Goal: Transaction & Acquisition: Purchase product/service

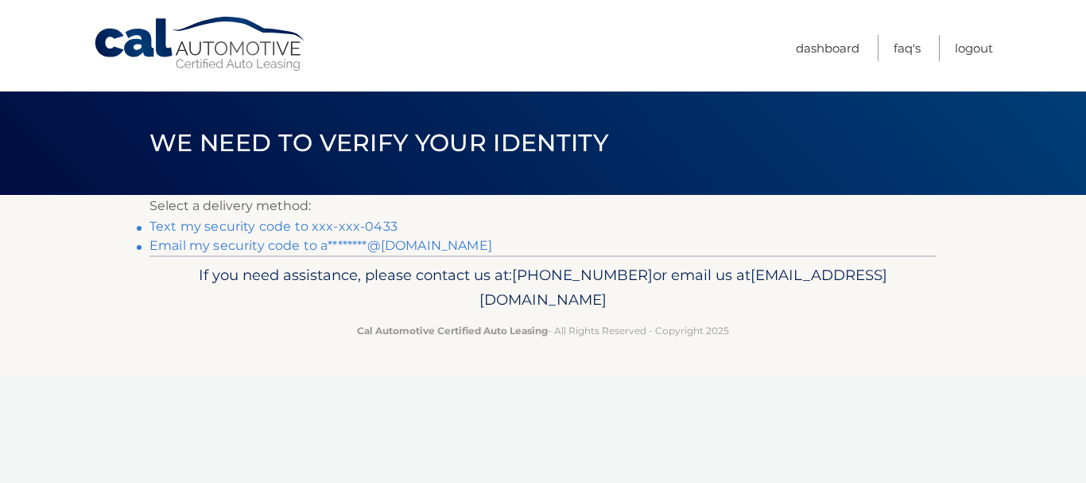
click at [257, 225] on link "Text my security code to xxx-xxx-0433" at bounding box center [273, 226] width 248 height 15
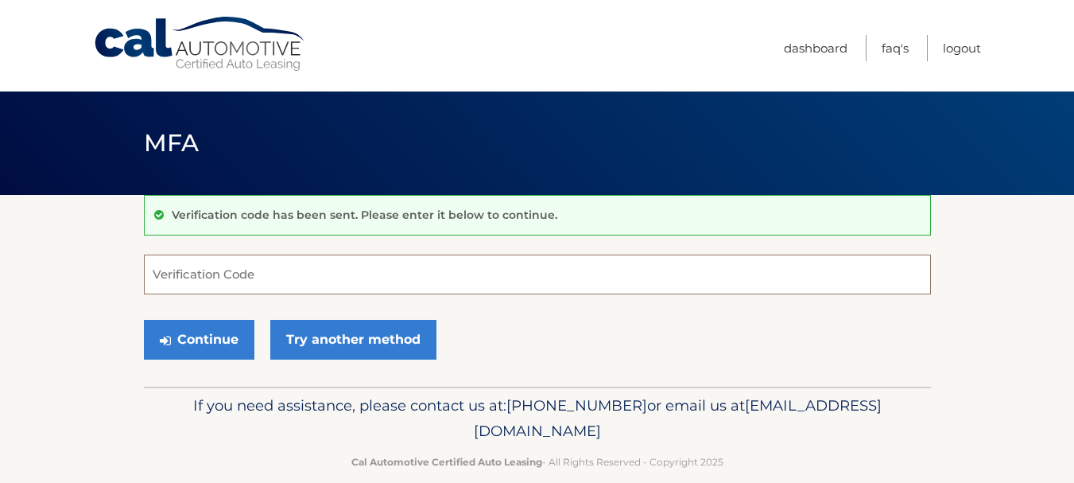
click at [215, 260] on input "Verification Code" at bounding box center [537, 274] width 787 height 40
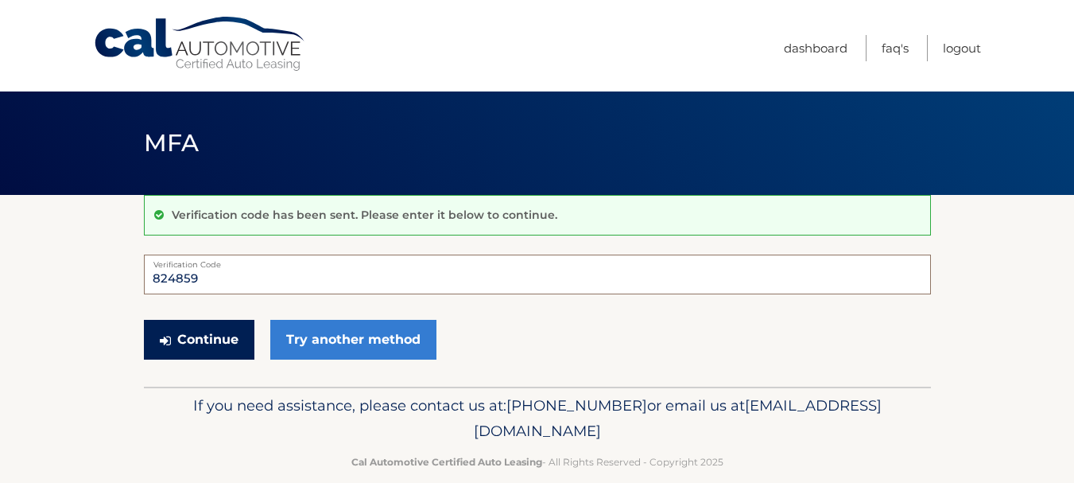
type input "824859"
click at [185, 337] on button "Continue" at bounding box center [199, 340] width 111 height 40
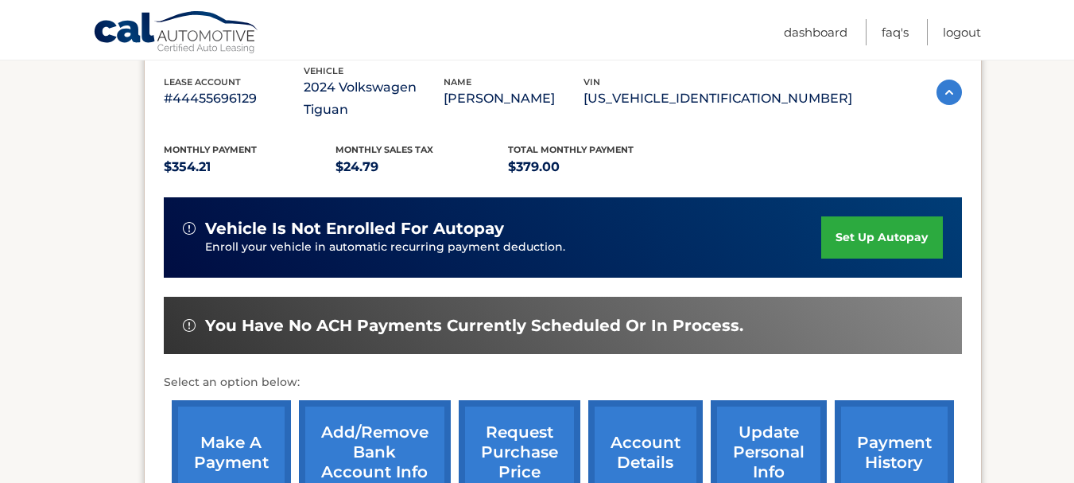
scroll to position [286, 0]
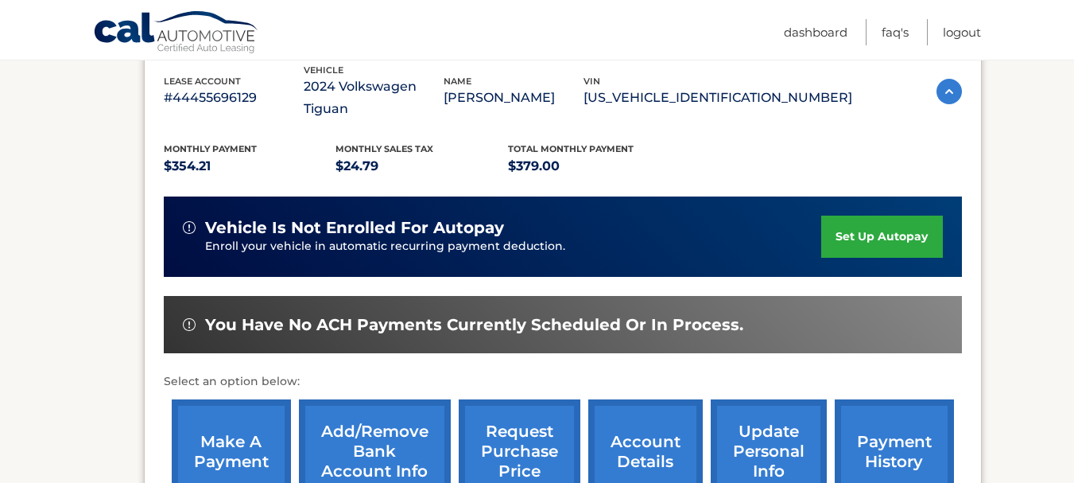
click at [255, 428] on link "make a payment" at bounding box center [231, 451] width 119 height 104
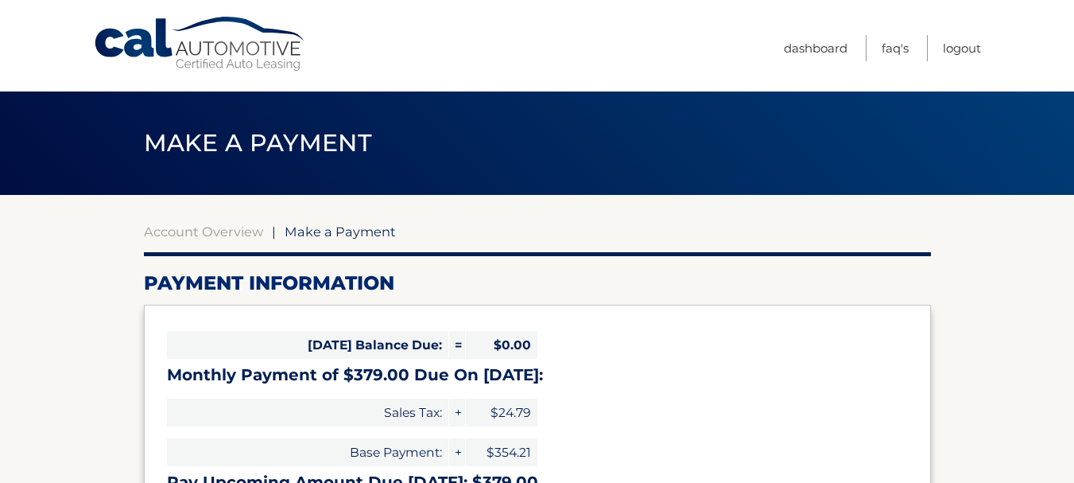
select select "YzFiMDMxMmQtNDY0Yy00MGU0LTkyNDQtZjYyMWJhNTdlYjQ4"
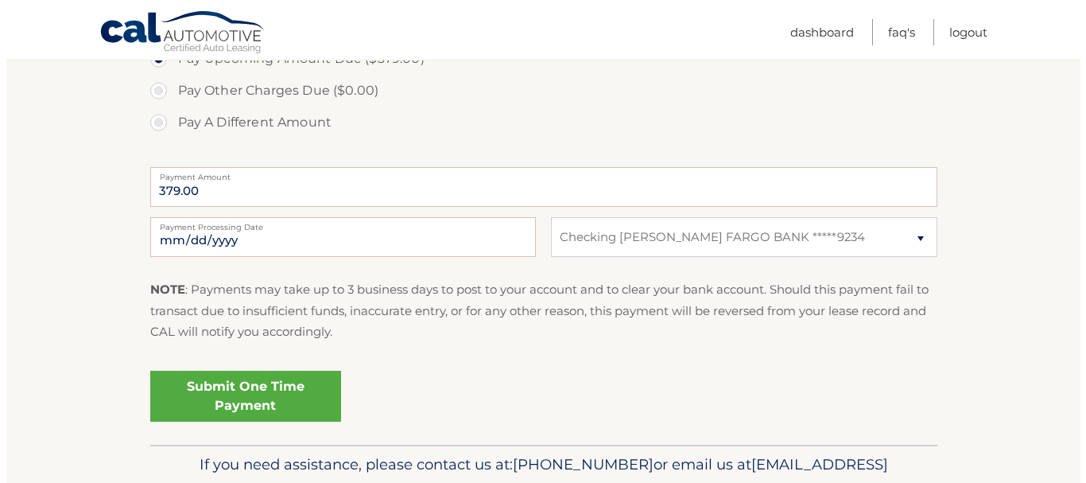
scroll to position [572, 0]
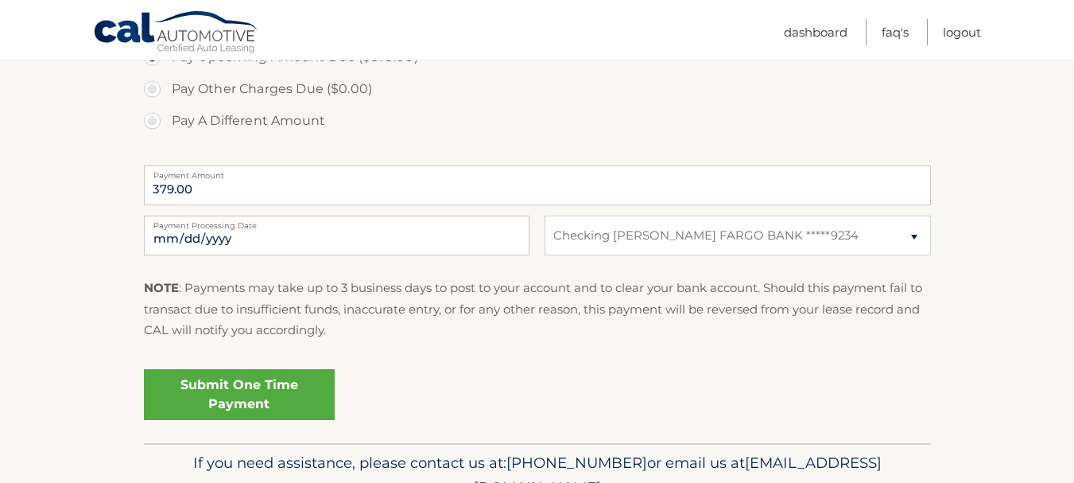
click at [273, 394] on link "Submit One Time Payment" at bounding box center [239, 394] width 191 height 51
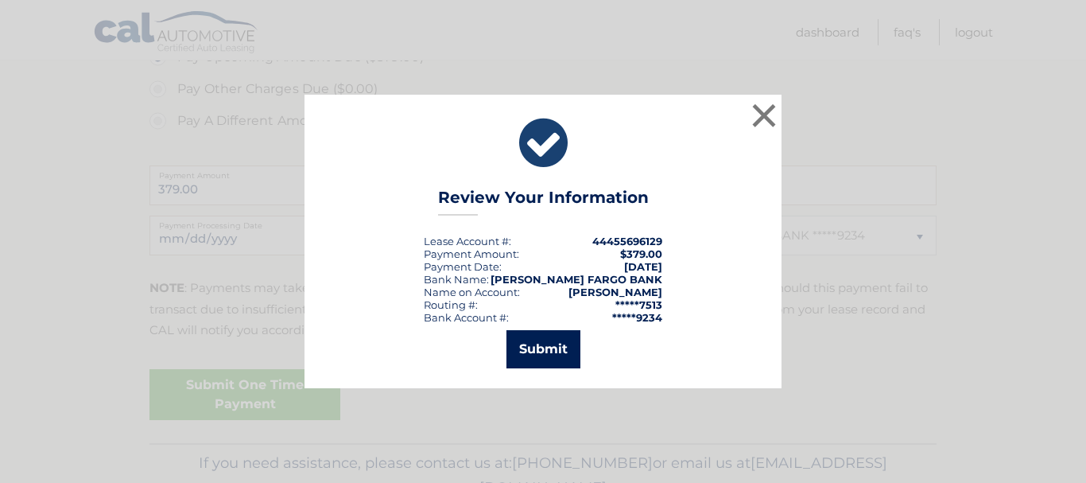
click at [534, 351] on button "Submit" at bounding box center [543, 349] width 74 height 38
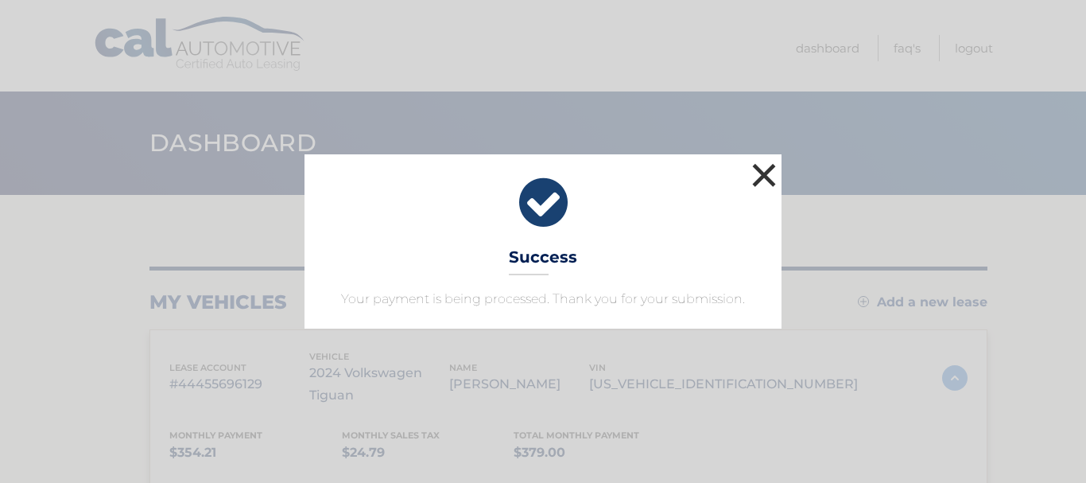
click at [764, 171] on button "×" at bounding box center [764, 175] width 32 height 32
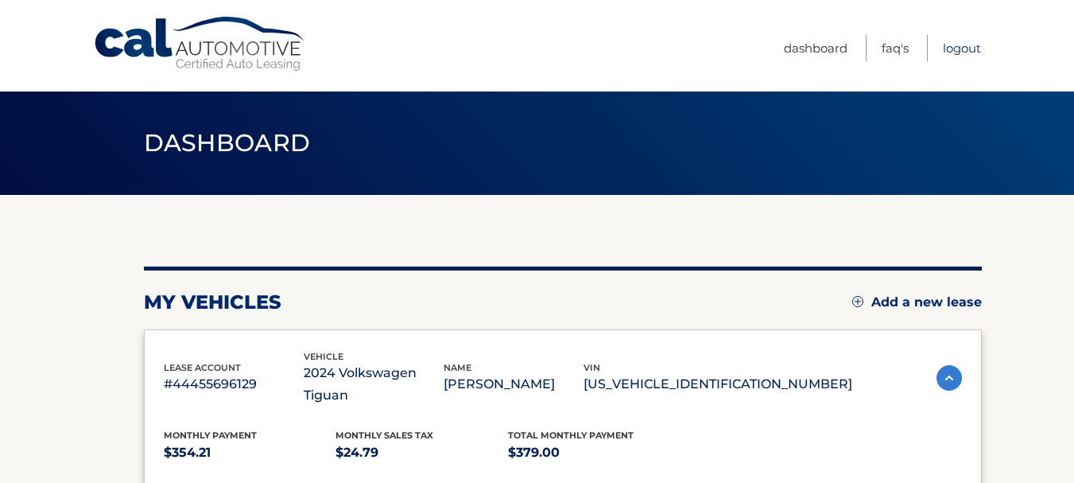
click at [966, 52] on link "Logout" at bounding box center [962, 48] width 38 height 26
